Goal: Book appointment/travel/reservation

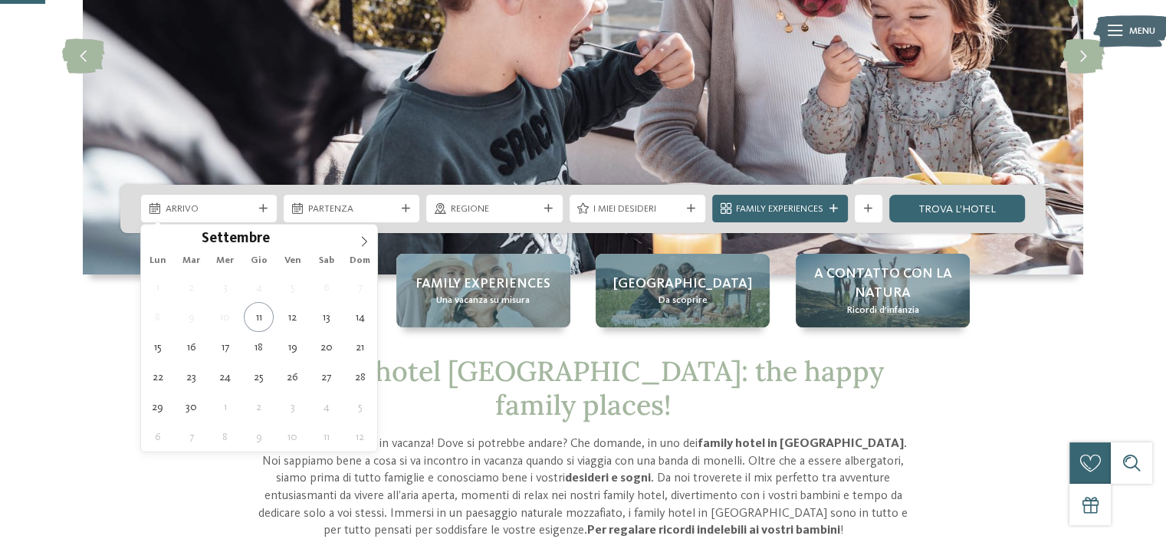
click at [268, 211] on div at bounding box center [263, 209] width 14 height 8
click at [369, 236] on icon at bounding box center [364, 241] width 11 height 11
type input "****"
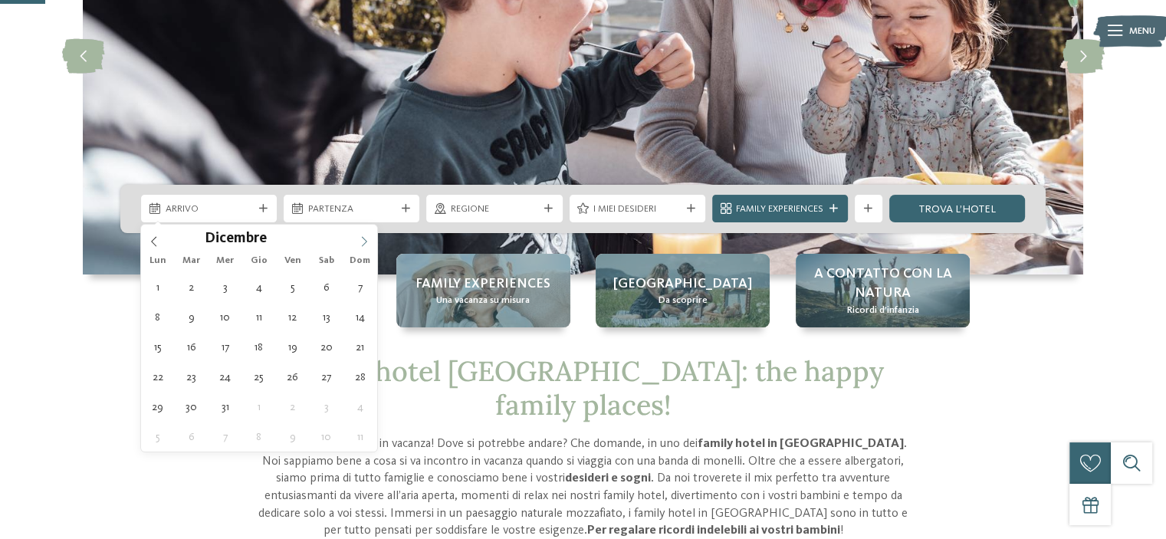
click at [369, 236] on icon at bounding box center [364, 241] width 11 height 11
type div "[DATE]"
type input "****"
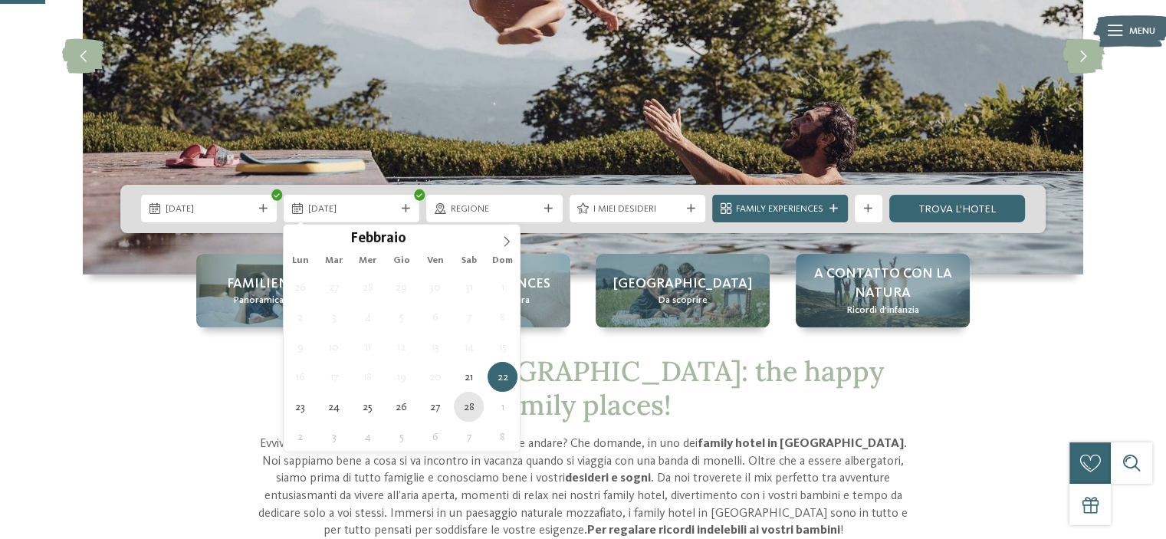
type div "[DATE]"
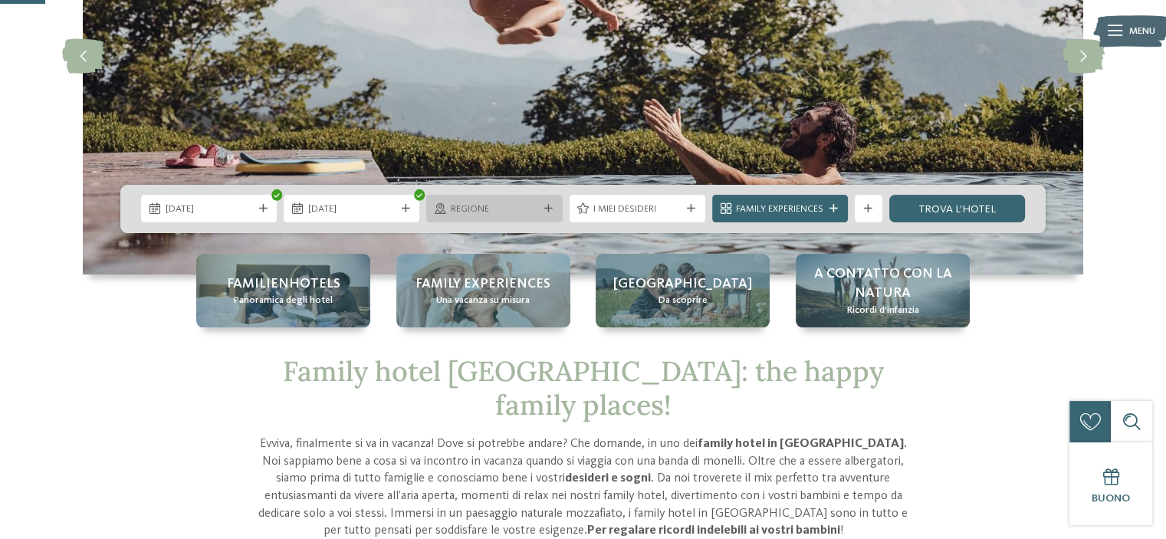
click at [557, 211] on div "Regione" at bounding box center [494, 209] width 136 height 28
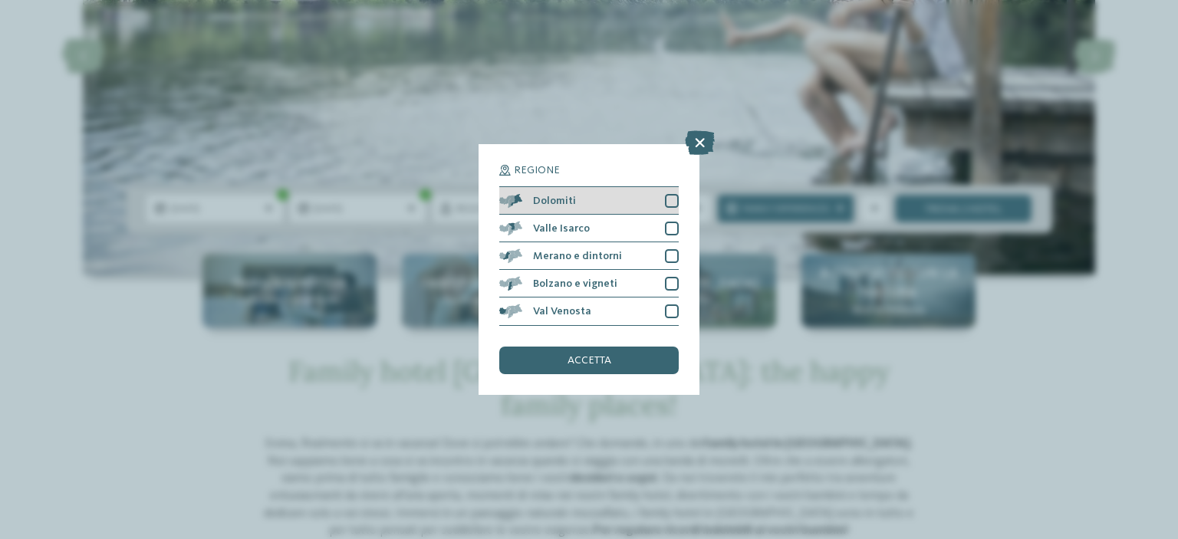
click at [666, 202] on div at bounding box center [672, 201] width 14 height 14
click at [620, 357] on div "accetta" at bounding box center [588, 361] width 179 height 28
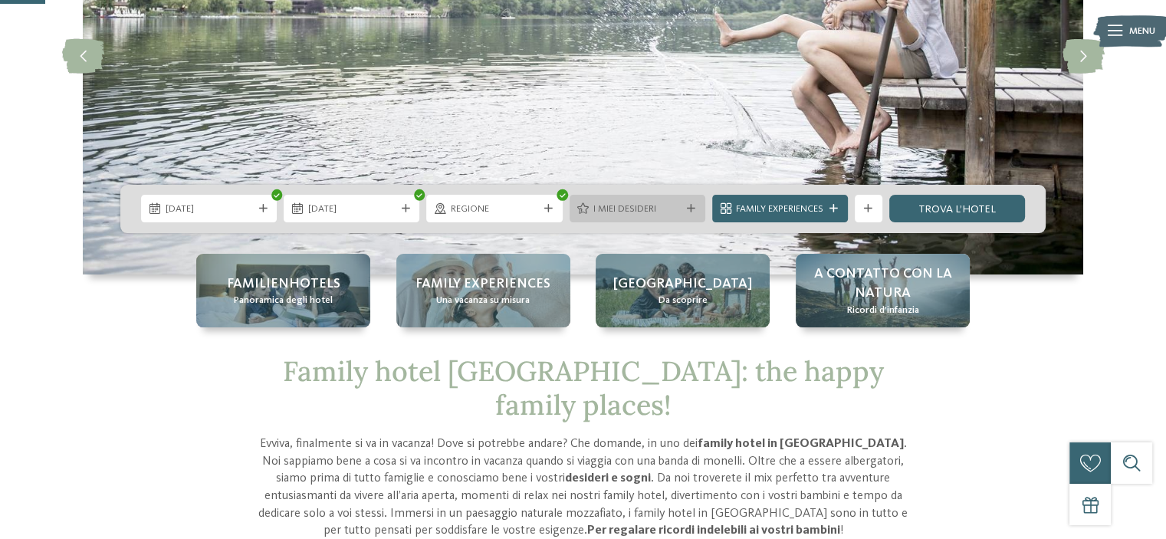
click at [672, 220] on div "I miei desideri" at bounding box center [638, 209] width 136 height 28
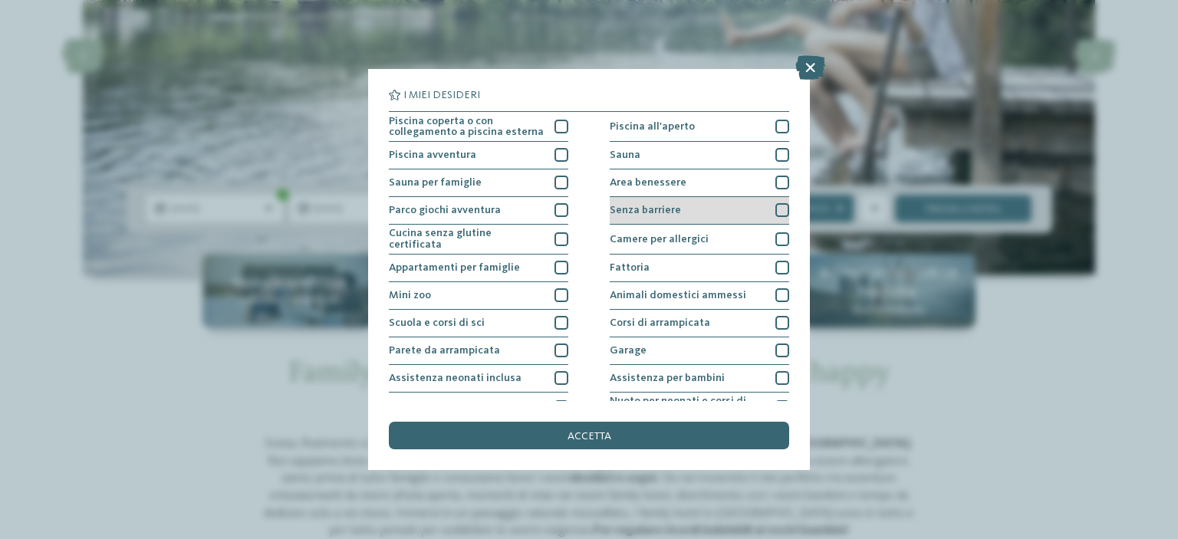
click at [672, 214] on span "Senza barriere" at bounding box center [645, 210] width 71 height 11
click at [696, 210] on div "Senza barriere" at bounding box center [699, 211] width 179 height 28
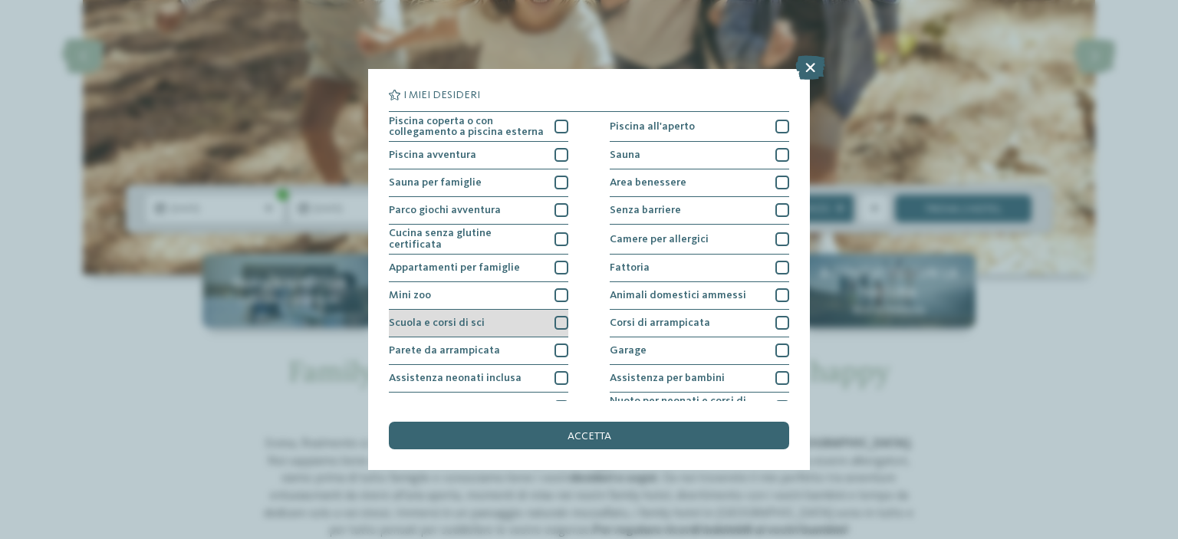
click at [554, 324] on div at bounding box center [561, 323] width 14 height 14
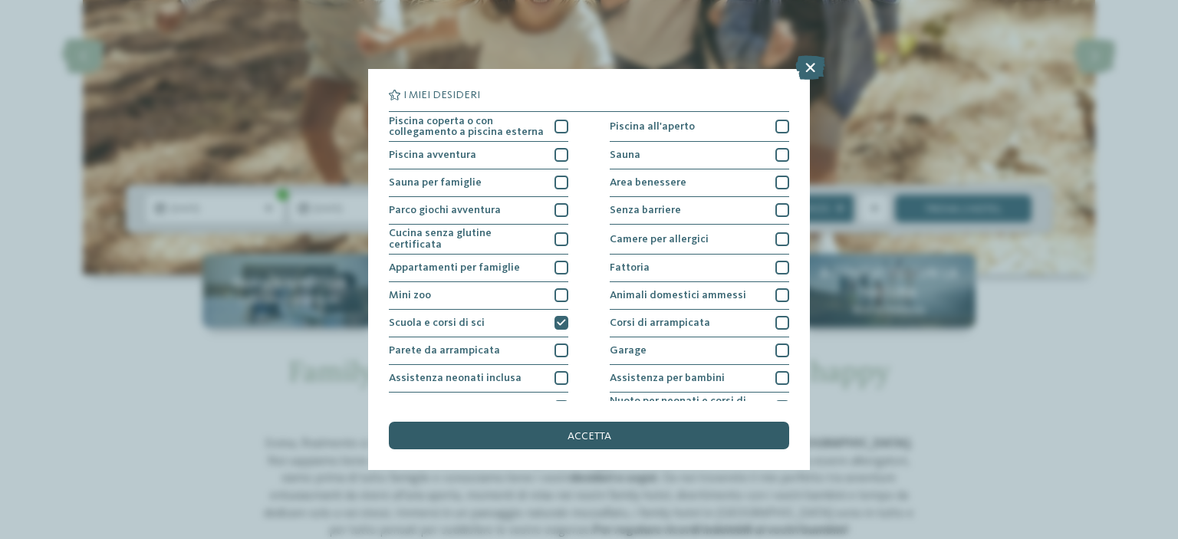
click at [599, 437] on span "accetta" at bounding box center [589, 436] width 44 height 11
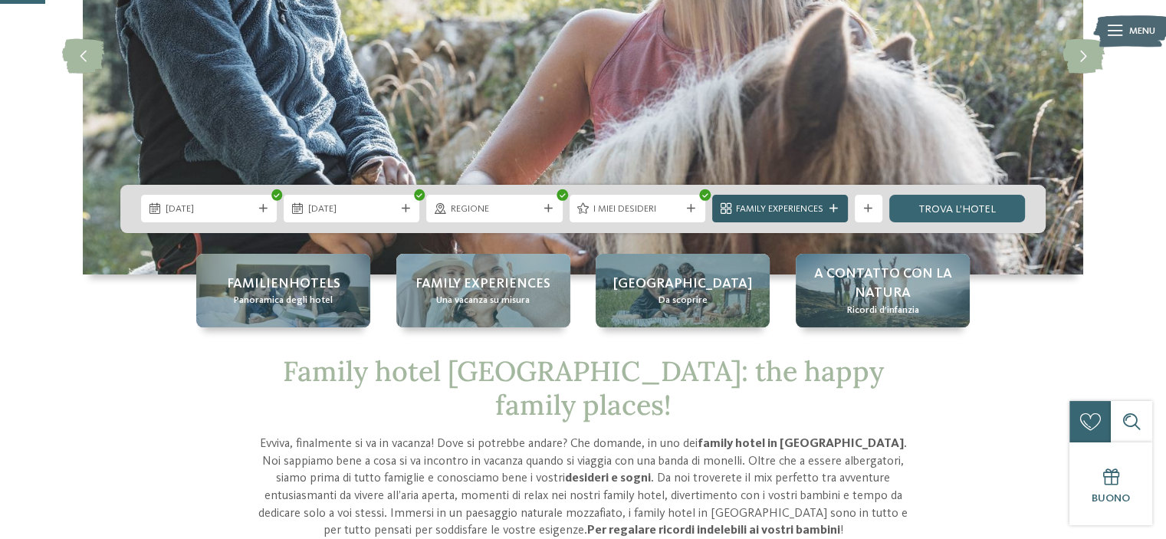
click at [820, 212] on span "Family Experiences" at bounding box center [779, 209] width 87 height 14
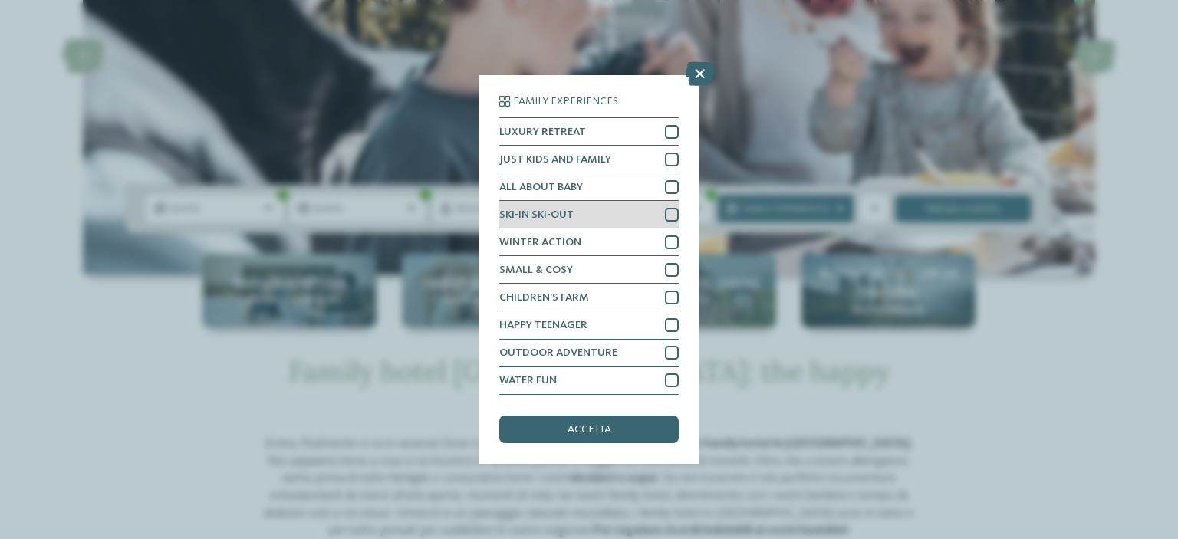
click at [669, 212] on div at bounding box center [672, 215] width 14 height 14
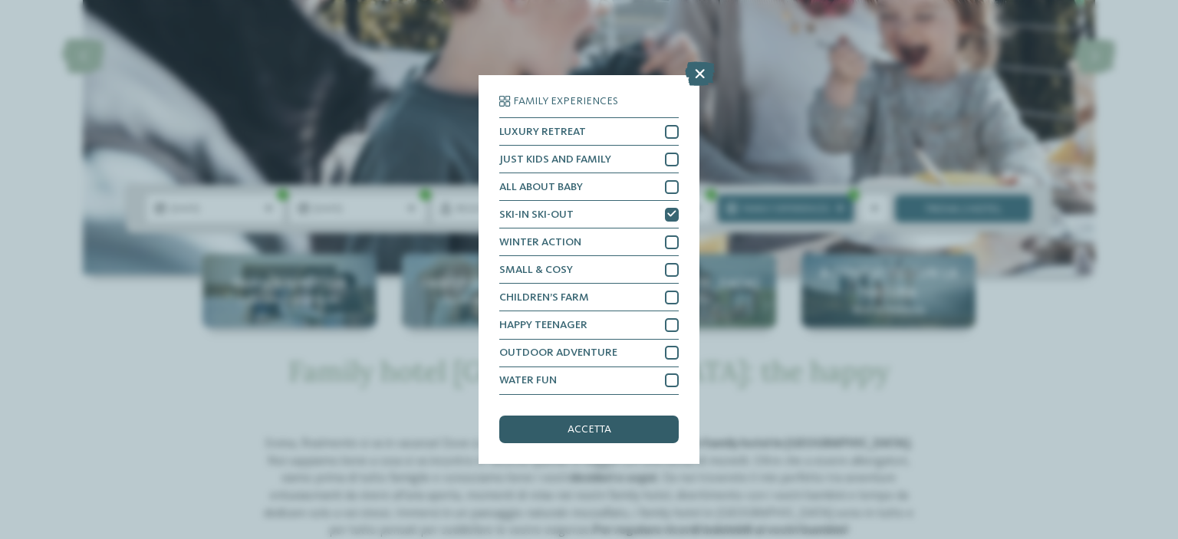
click at [595, 432] on span "accetta" at bounding box center [589, 429] width 44 height 11
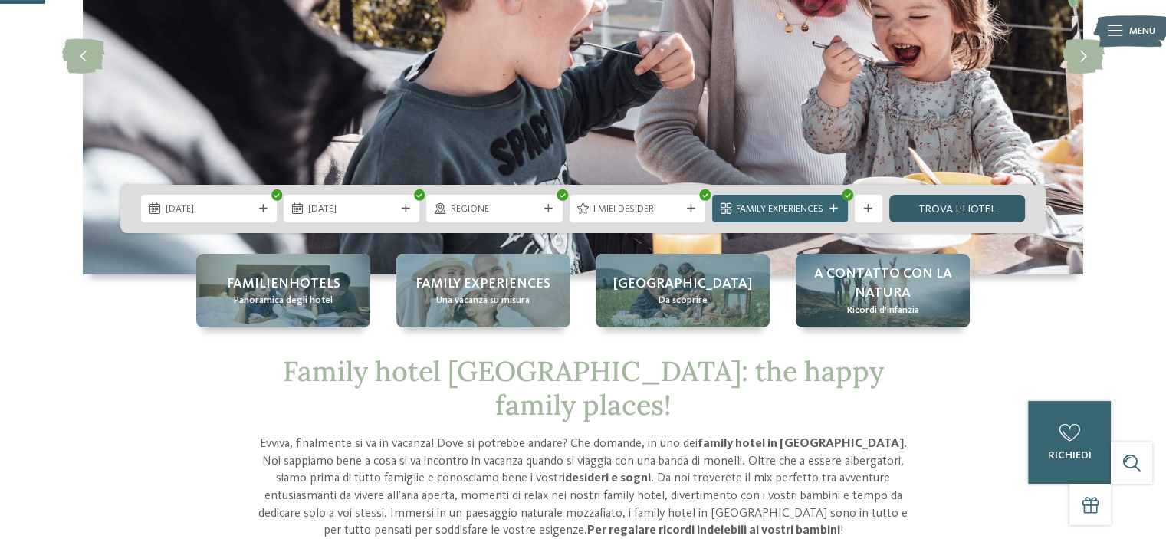
click at [942, 212] on link "trova l’hotel" at bounding box center [957, 209] width 136 height 28
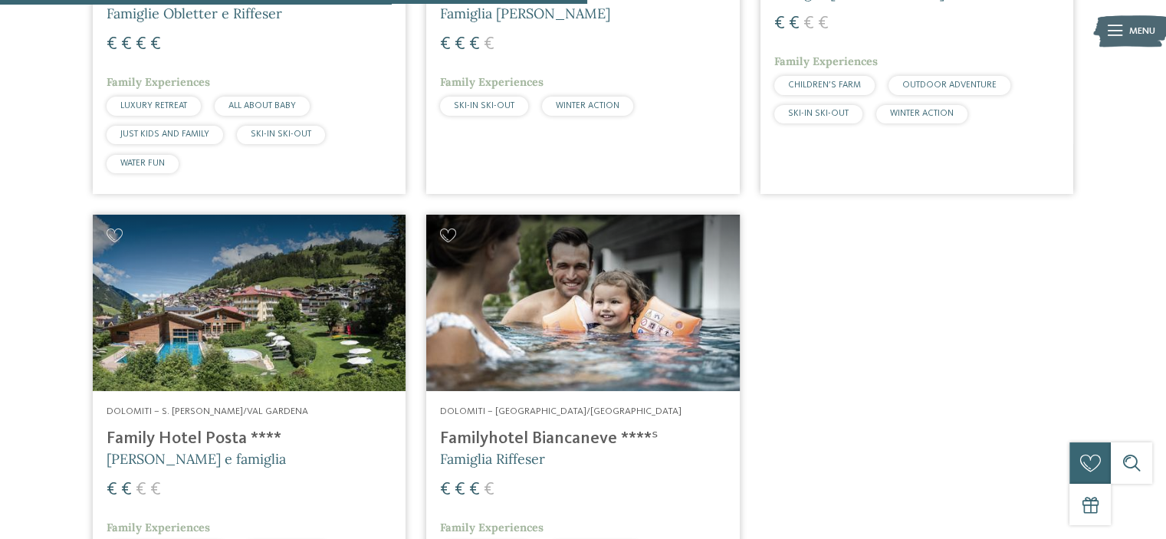
scroll to position [944, 0]
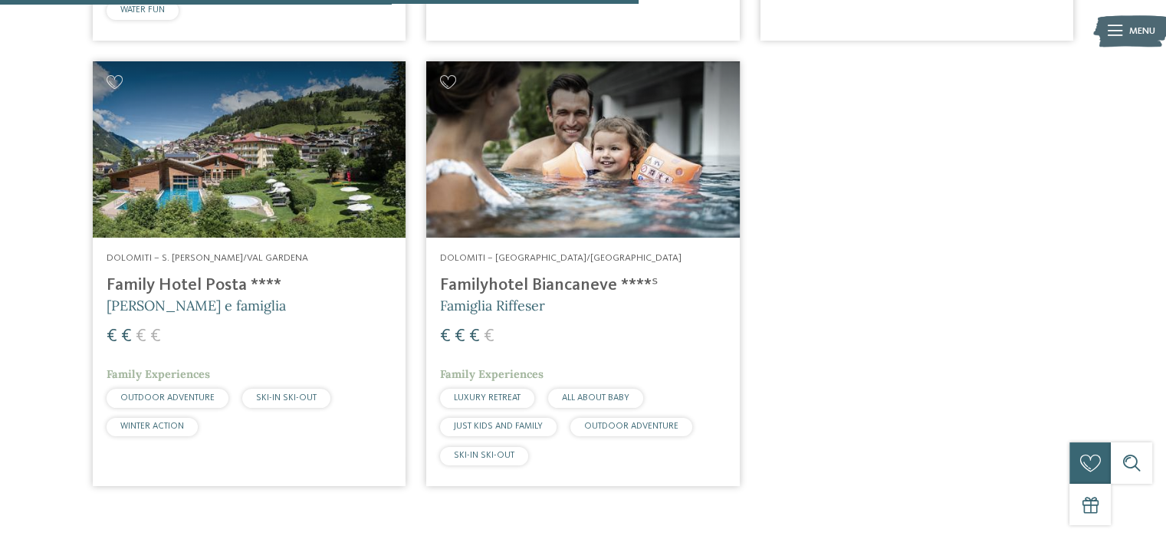
click at [200, 222] on img at bounding box center [249, 149] width 313 height 176
